Goal: Task Accomplishment & Management: Complete application form

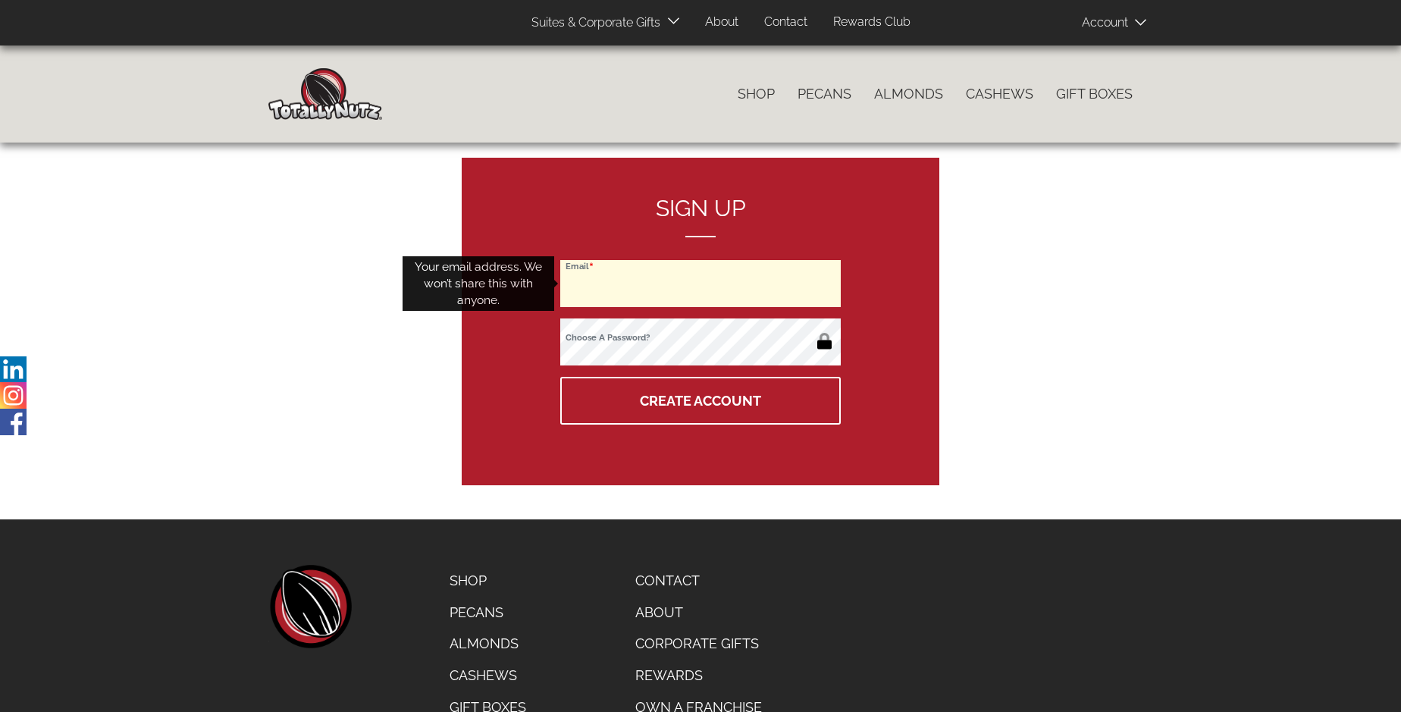
click at [701, 284] on input "Email" at bounding box center [700, 283] width 281 height 47
type input "[EMAIL_ADDRESS][DOMAIN_NAME]"
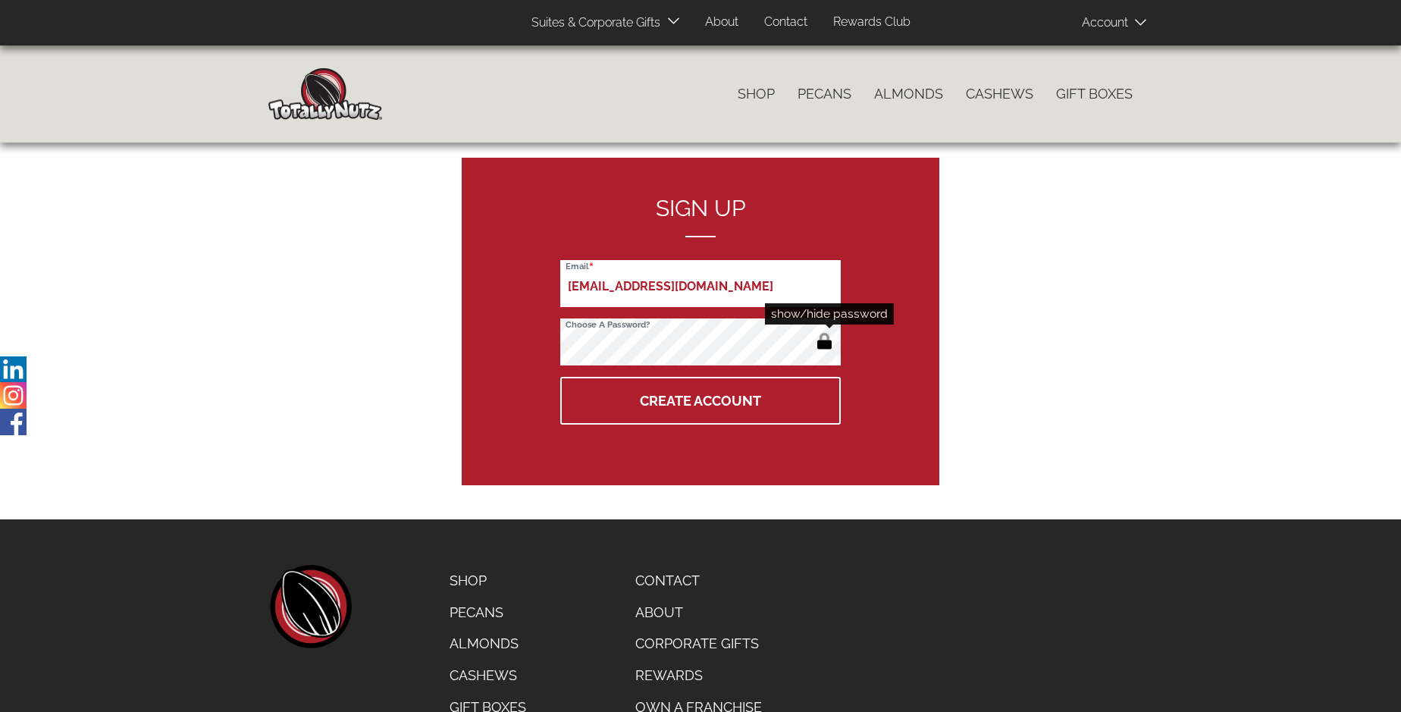
click at [824, 343] on button "button" at bounding box center [824, 343] width 25 height 24
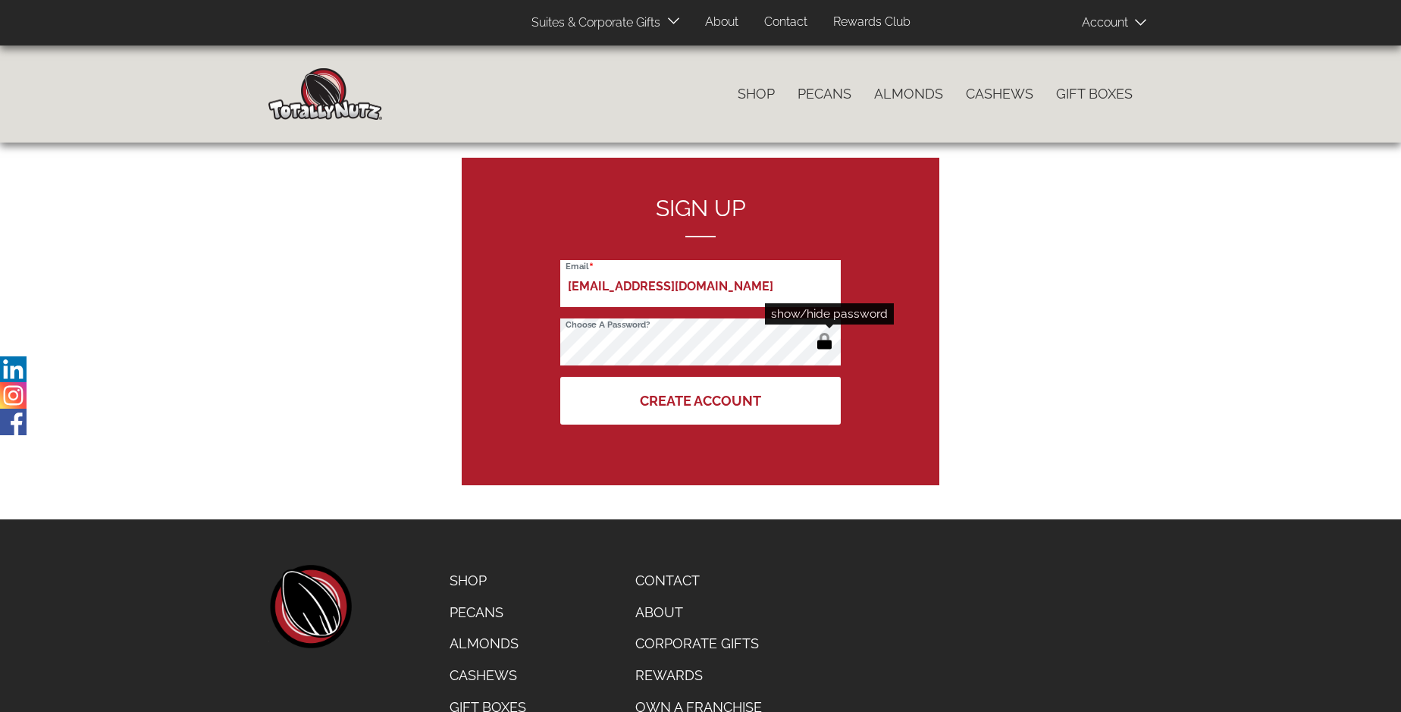
click at [701, 400] on button "Create Account" at bounding box center [700, 401] width 281 height 48
